Goal: Task Accomplishment & Management: Use online tool/utility

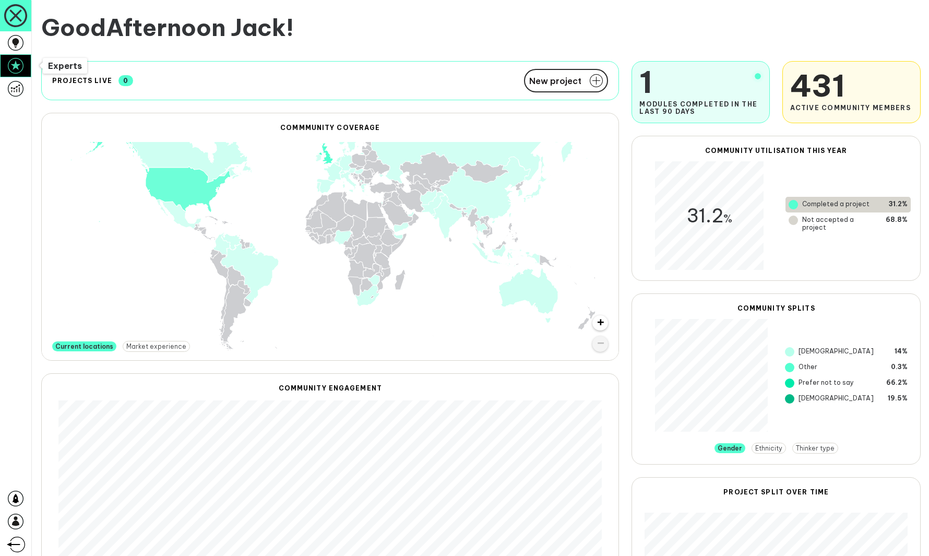
click at [17, 67] on icon at bounding box center [16, 66] width 16 height 16
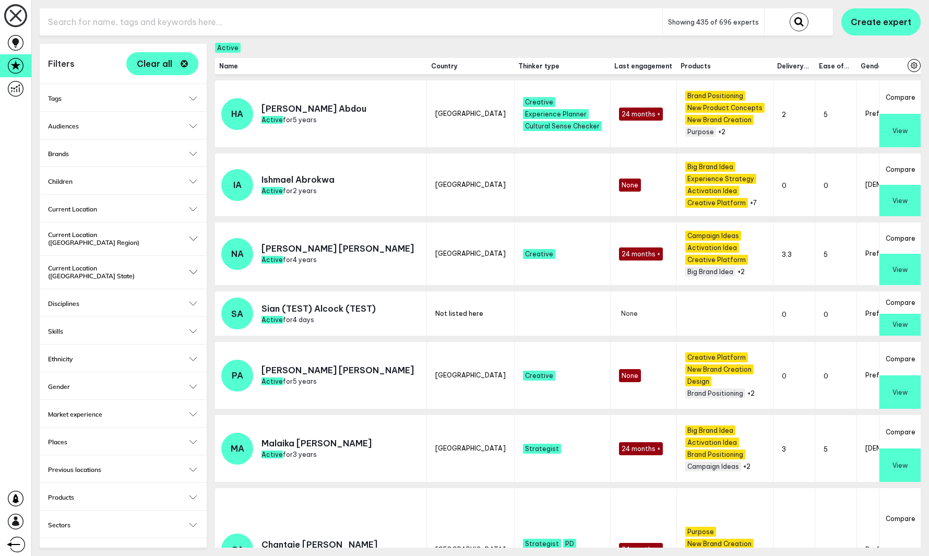
click at [447, 16] on input "text" at bounding box center [351, 22] width 623 height 26
drag, startPoint x: 439, startPoint y: 9, endPoint x: 15, endPoint y: 38, distance: 425.0
click at [15, 38] on icon at bounding box center [16, 43] width 16 height 16
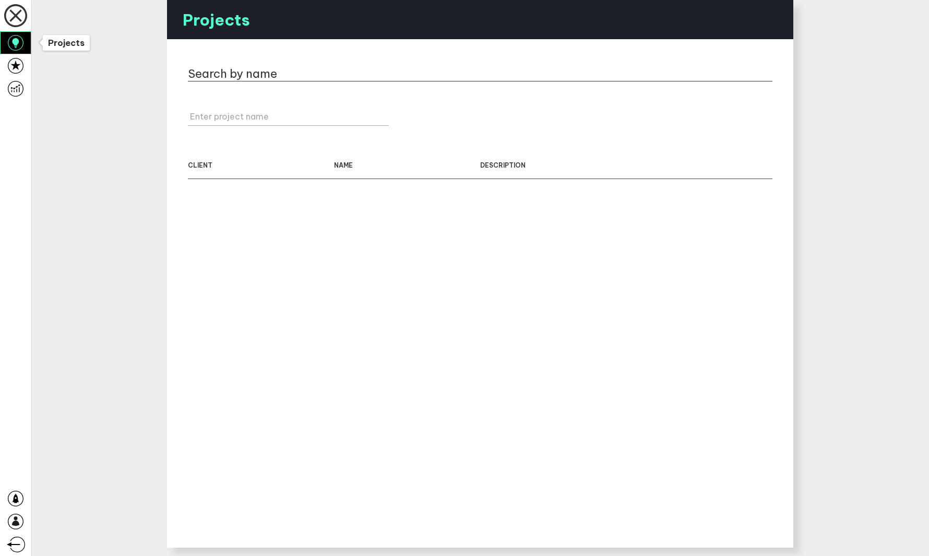
click at [15, 38] on icon at bounding box center [15, 42] width 7 height 9
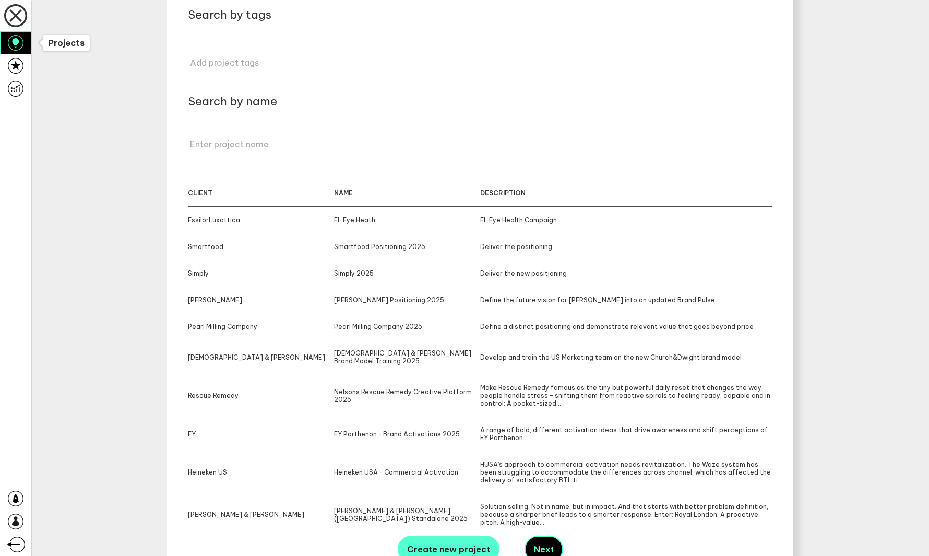
scroll to position [68, 0]
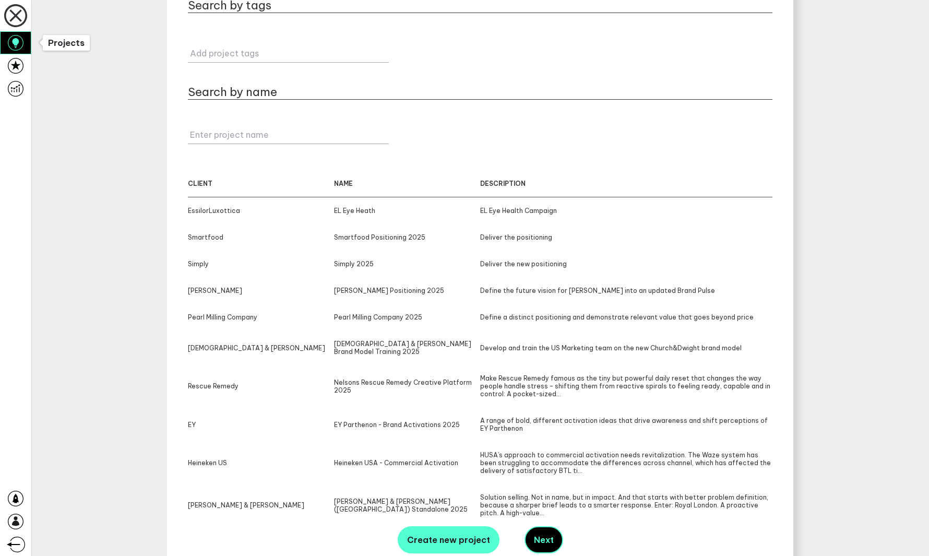
click at [422, 384] on div "Nelsons Rescue Remedy Creative Platform 2025" at bounding box center [407, 385] width 146 height 23
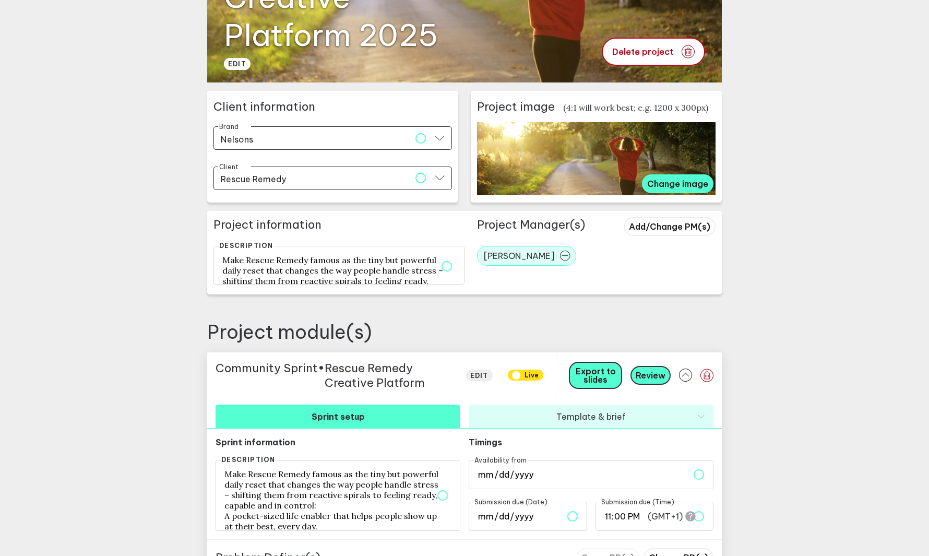
scroll to position [421, 0]
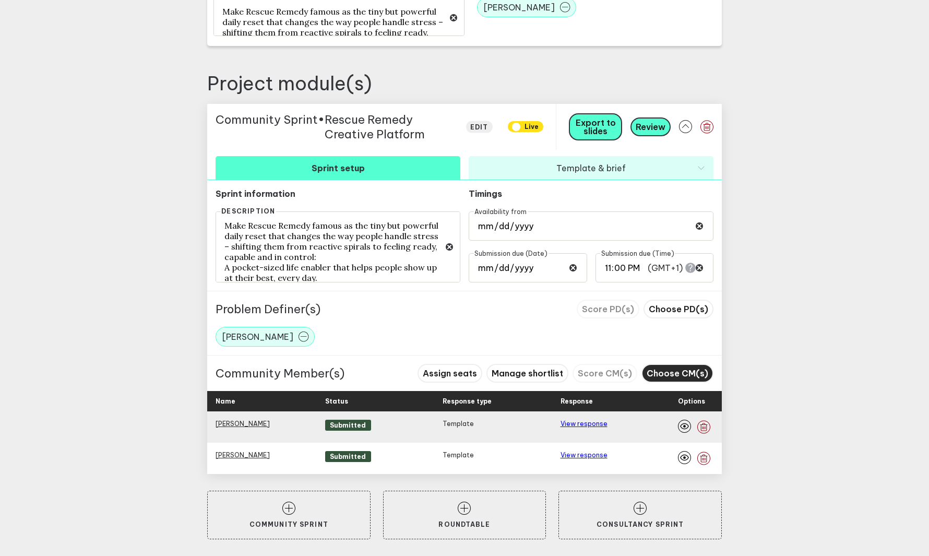
click at [622, 376] on span "Choose CM(s)" at bounding box center [678, 373] width 62 height 10
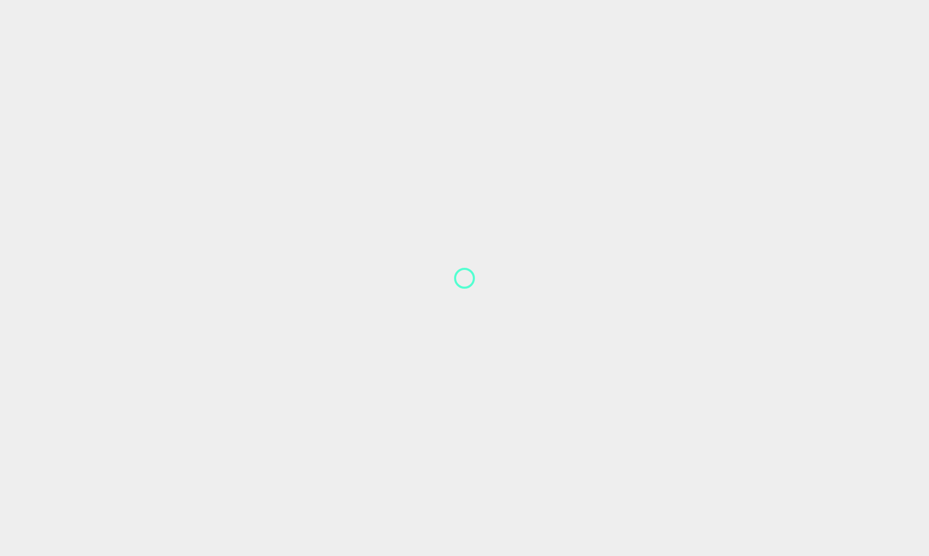
scroll to position [1, 0]
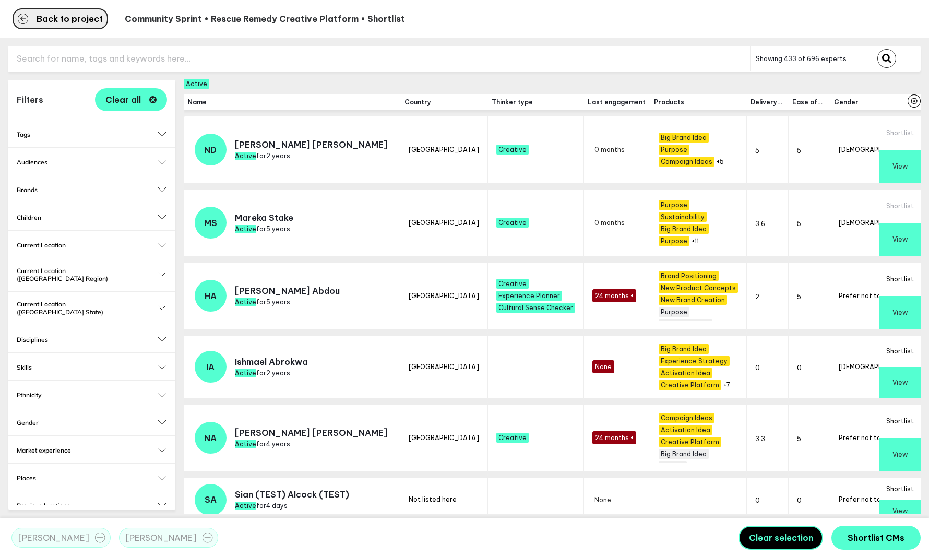
click at [51, 20] on span "Back to project" at bounding box center [70, 19] width 66 height 8
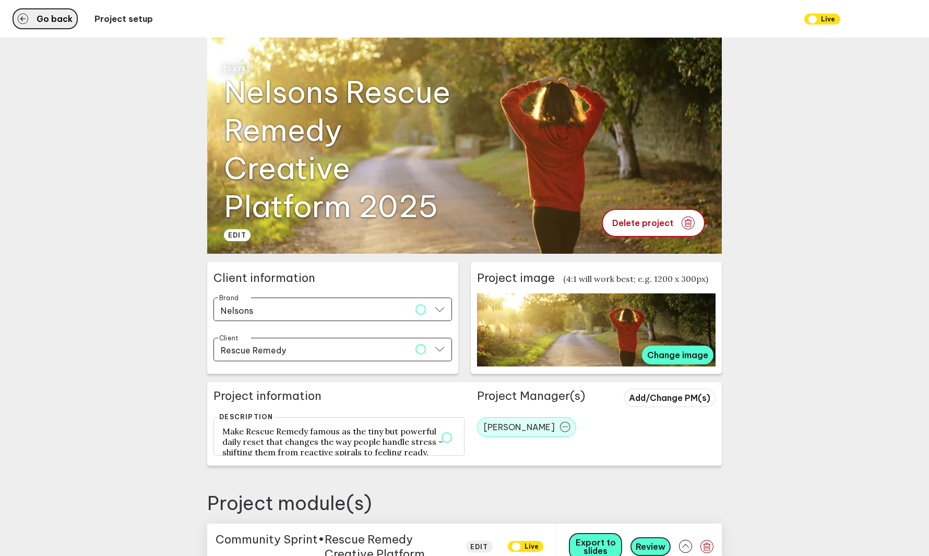
click at [28, 20] on icon "button" at bounding box center [23, 19] width 10 height 10
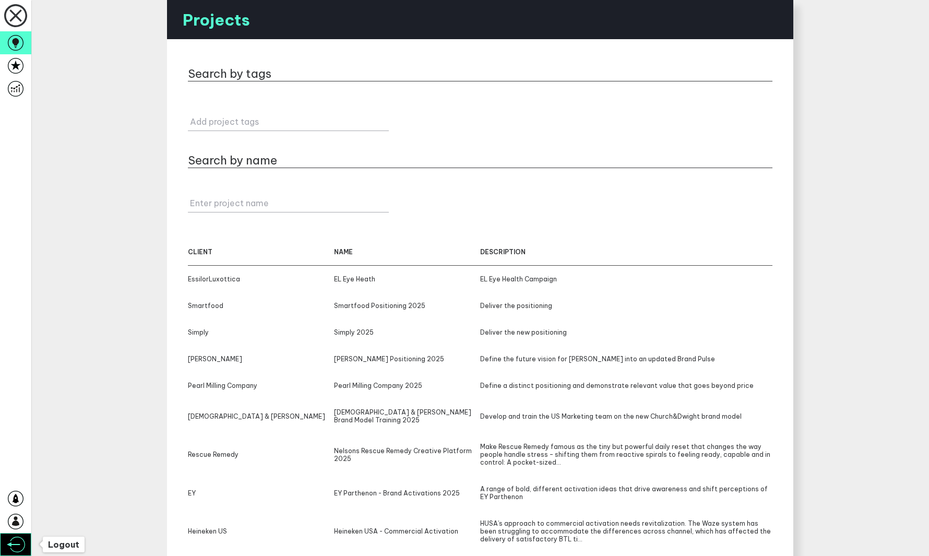
click at [16, 544] on icon at bounding box center [16, 545] width 18 height 16
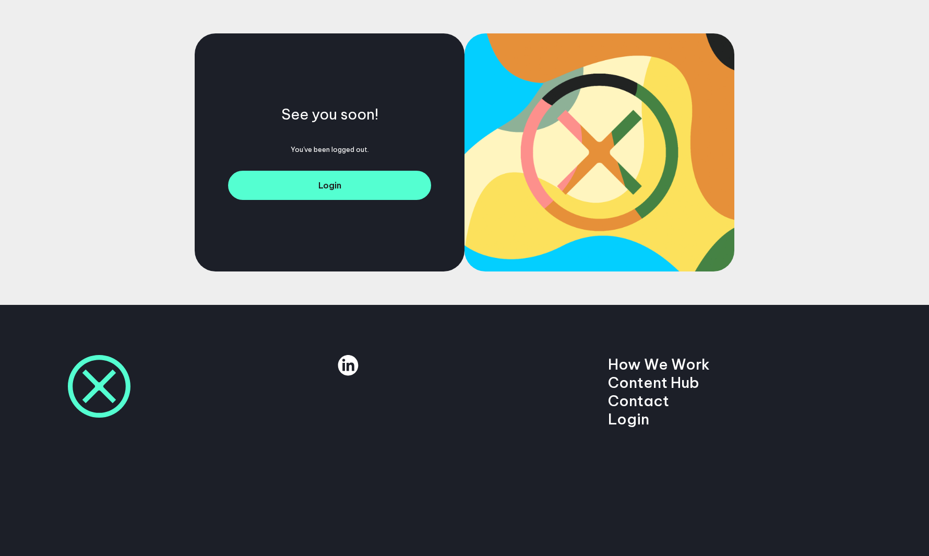
click at [137, 232] on div "See you soon! You've been logged out. Login" at bounding box center [464, 152] width 929 height 305
